Goal: Task Accomplishment & Management: Manage account settings

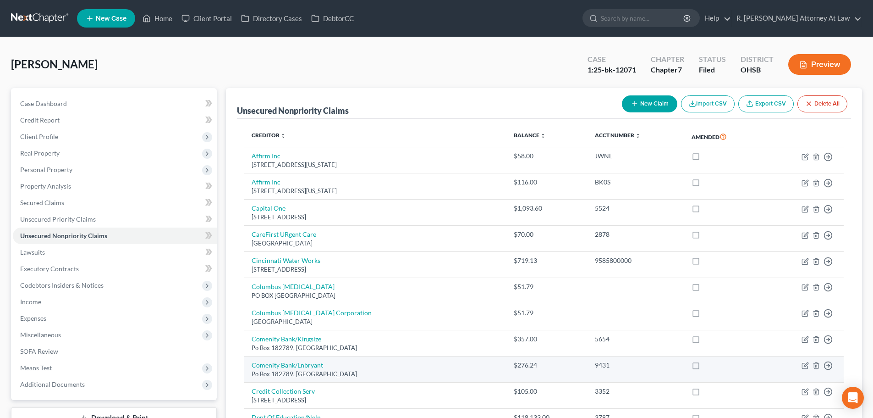
scroll to position [275, 0]
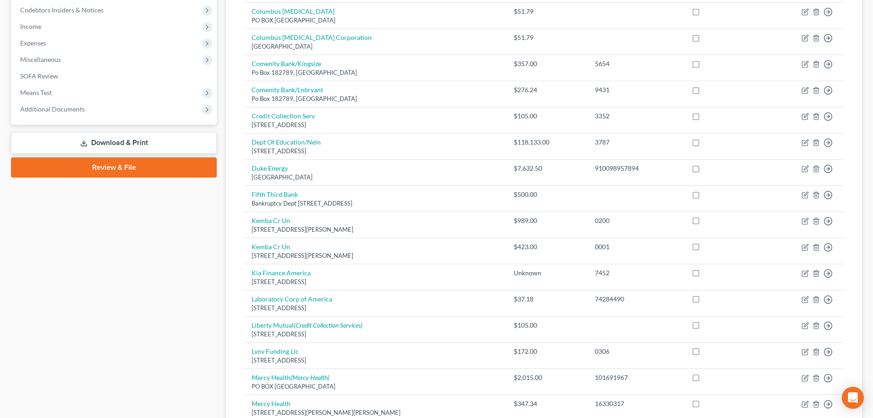
click at [115, 249] on div "Case Dashboard Payments Invoices Payments Payments Credit Report Client Profile" at bounding box center [113, 282] width 215 height 938
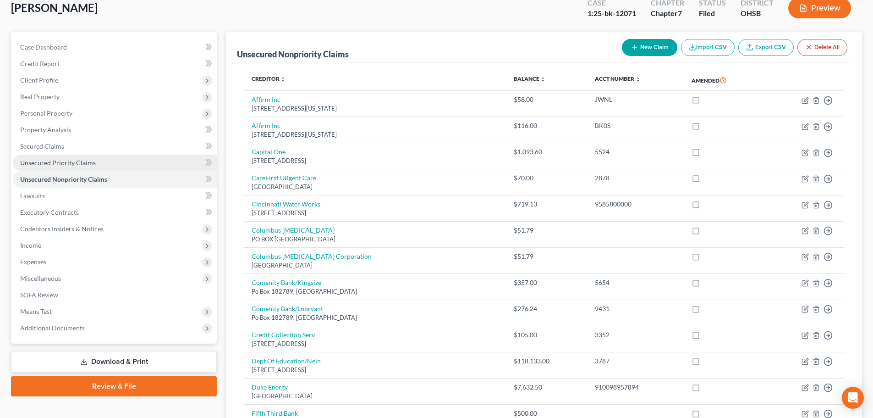
scroll to position [46, 0]
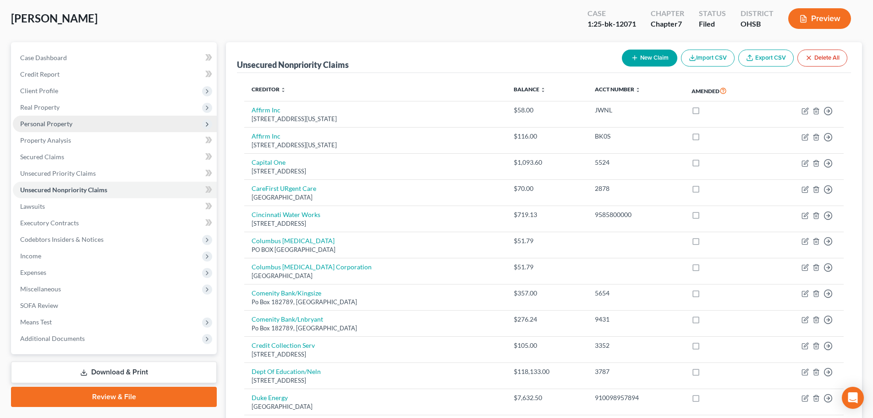
click at [36, 122] on span "Personal Property" at bounding box center [46, 124] width 52 height 8
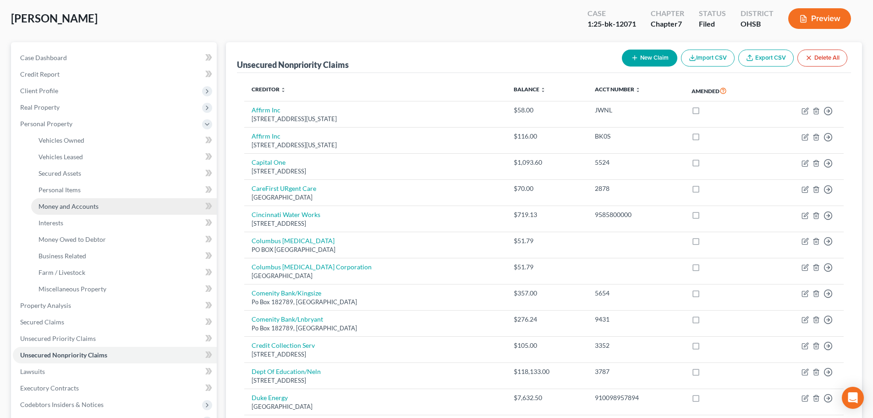
click at [48, 206] on span "Money and Accounts" at bounding box center [68, 206] width 60 height 8
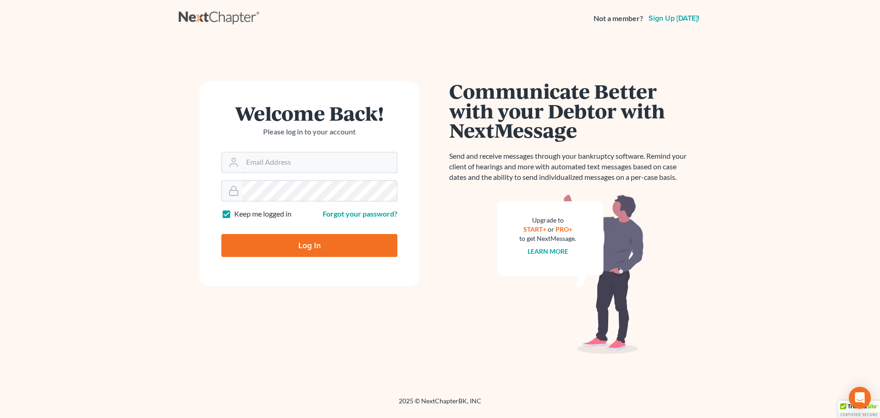
type input "[EMAIL_ADDRESS][DOMAIN_NAME]"
drag, startPoint x: 284, startPoint y: 242, endPoint x: 290, endPoint y: 235, distance: 9.1
click at [284, 240] on input "Log In" at bounding box center [309, 245] width 176 height 23
type input "Thinking..."
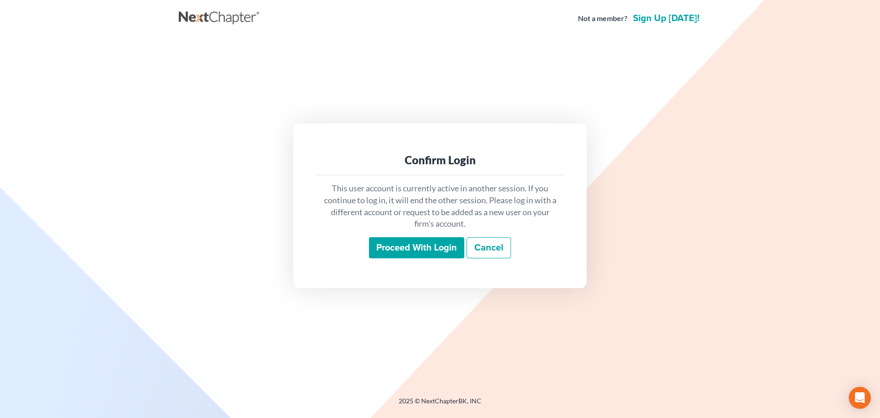
click at [418, 243] on input "Proceed with login" at bounding box center [416, 247] width 95 height 21
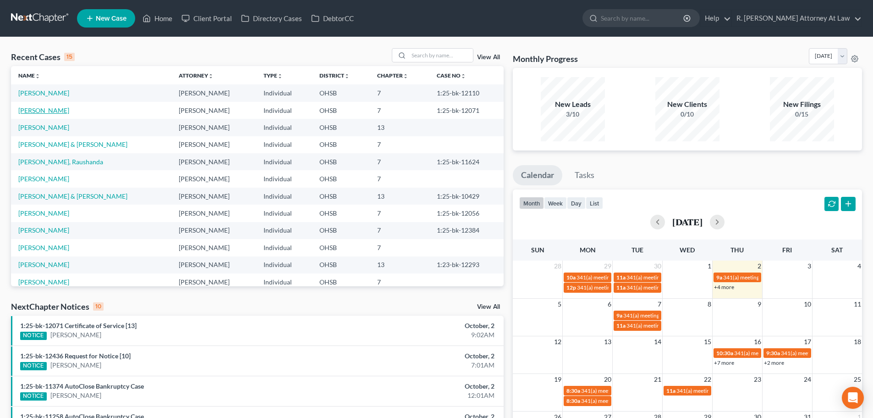
click at [45, 110] on link "[PERSON_NAME]" at bounding box center [43, 110] width 51 height 8
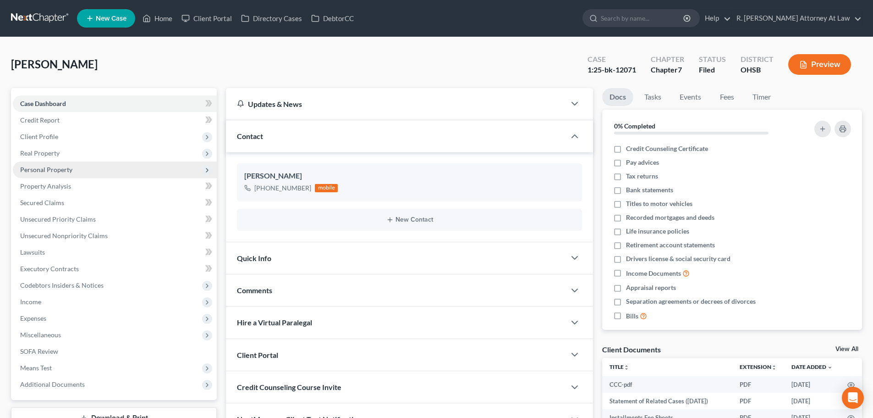
click at [41, 170] on span "Personal Property" at bounding box center [46, 169] width 52 height 8
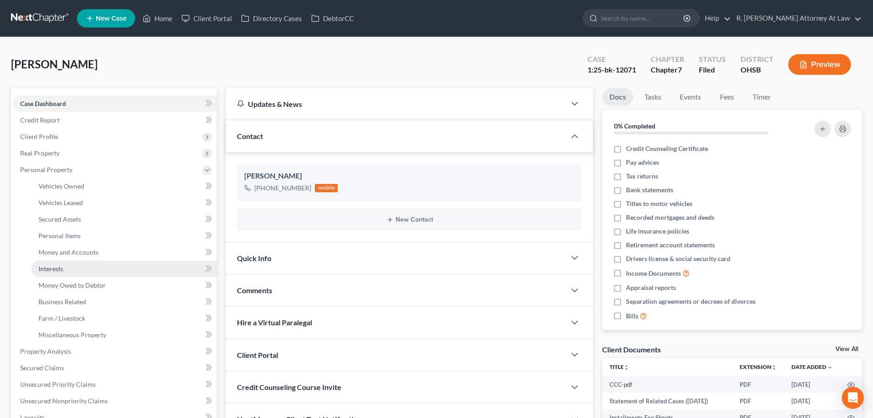
click at [50, 270] on span "Interests" at bounding box center [50, 268] width 25 height 8
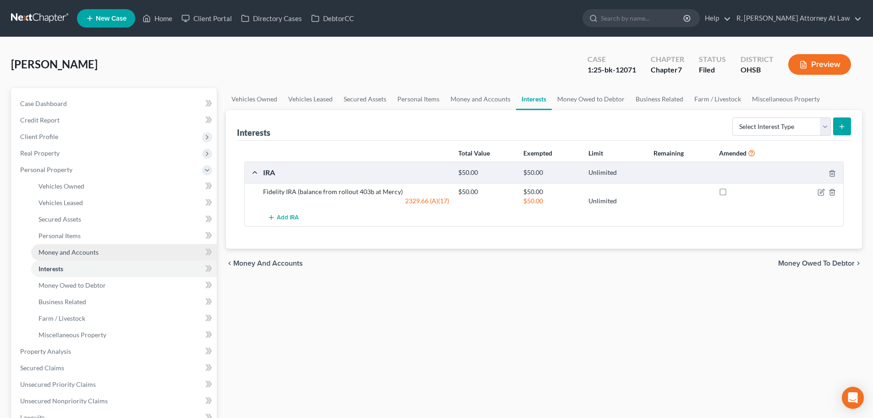
click at [56, 252] on span "Money and Accounts" at bounding box center [68, 252] width 60 height 8
